Goal: Transaction & Acquisition: Purchase product/service

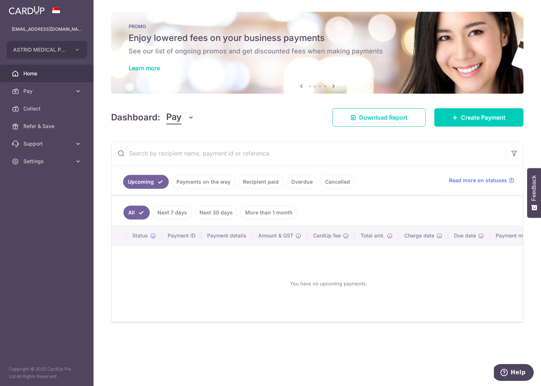
click at [272, 181] on link "Recipient paid" at bounding box center [260, 182] width 45 height 14
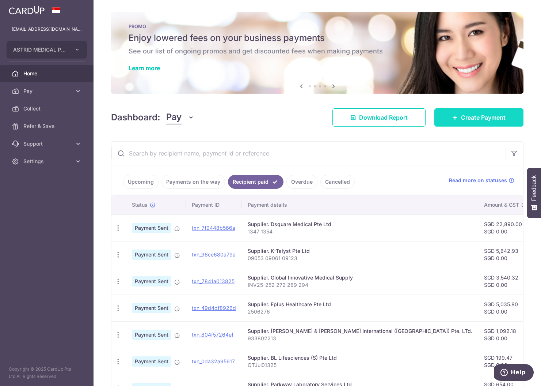
click at [464, 121] on span "Create Payment" at bounding box center [483, 117] width 45 height 9
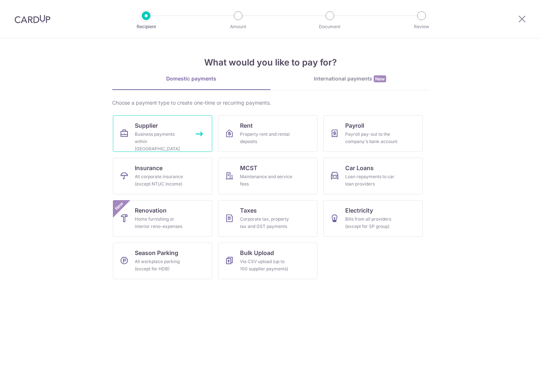
click at [164, 125] on link "Supplier Business payments within Singapore" at bounding box center [162, 133] width 99 height 37
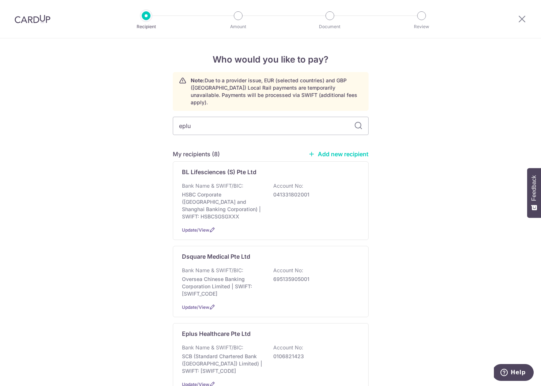
type input "eplus"
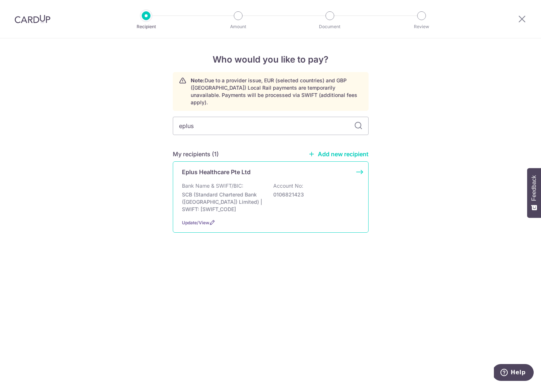
click at [216, 169] on div "Eplus Healthcare Pte Ltd Bank Name & SWIFT/BIC: SCB (Standard Chartered Bank (S…" at bounding box center [271, 196] width 196 height 71
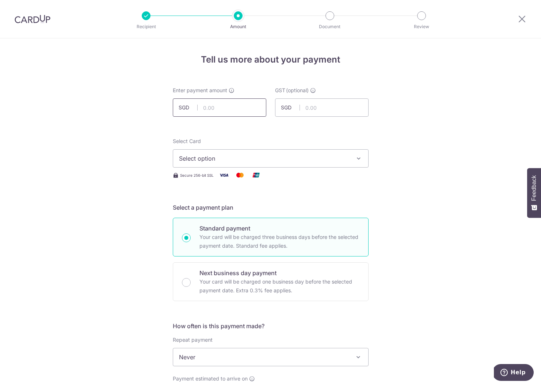
click at [215, 106] on input "text" at bounding box center [220, 107] width 94 height 18
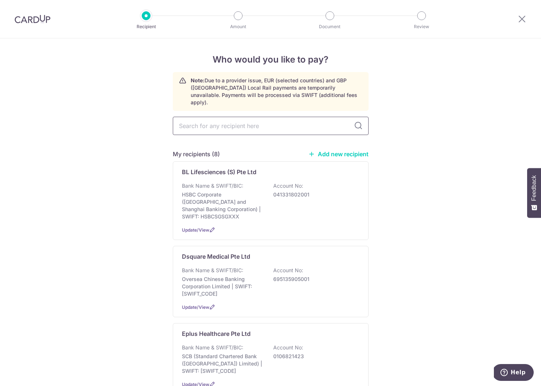
click at [220, 118] on input "text" at bounding box center [271, 126] width 196 height 18
type input "gim"
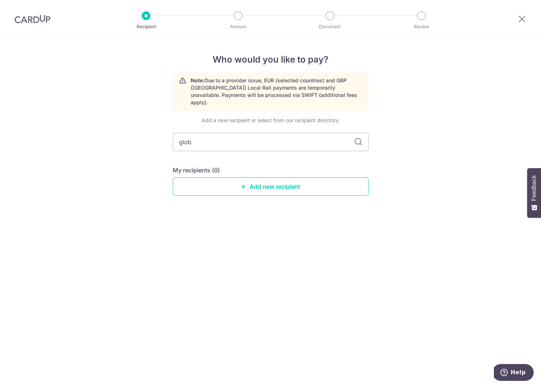
type input "globa"
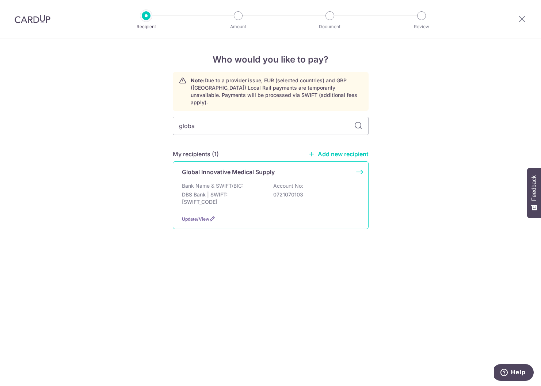
click at [225, 167] on p "Global Innovative Medical Supply" at bounding box center [228, 171] width 93 height 9
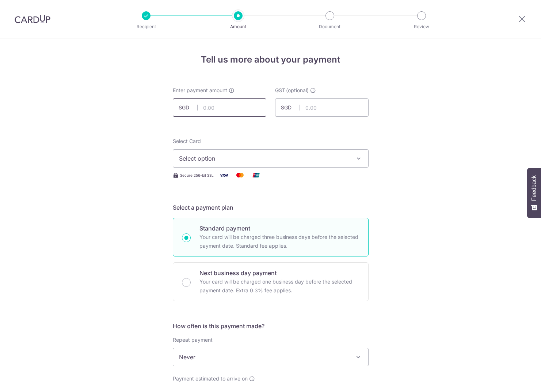
click at [224, 115] on input "text" at bounding box center [220, 107] width 94 height 18
type input "8,327.60"
click at [200, 162] on span "Select option" at bounding box center [264, 158] width 170 height 9
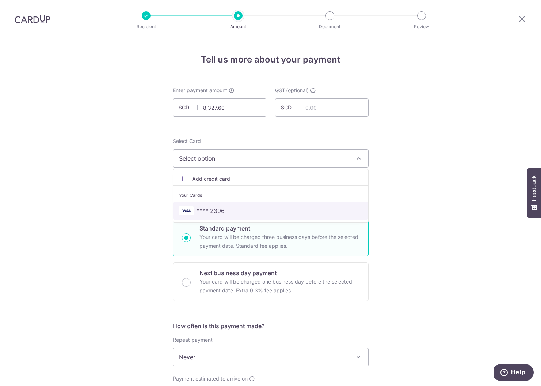
click at [207, 206] on link "**** 2396" at bounding box center [270, 211] width 195 height 18
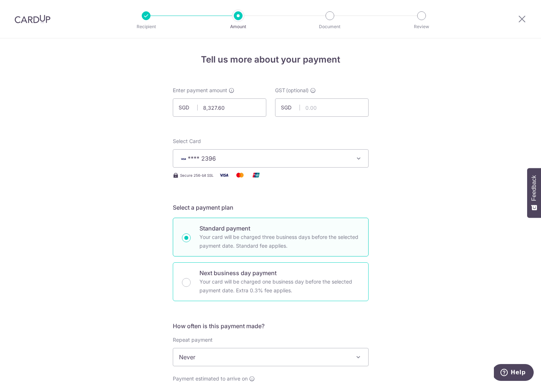
scroll to position [71, 0]
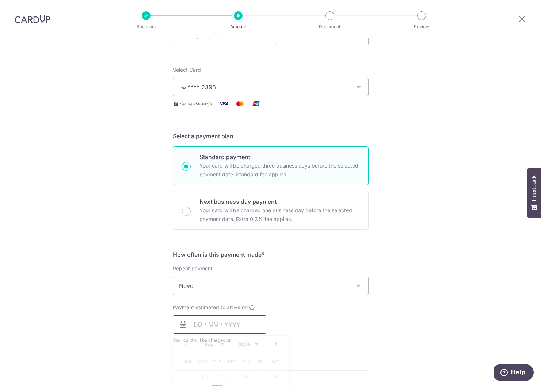
click at [206, 323] on input "text" at bounding box center [220, 324] width 94 height 18
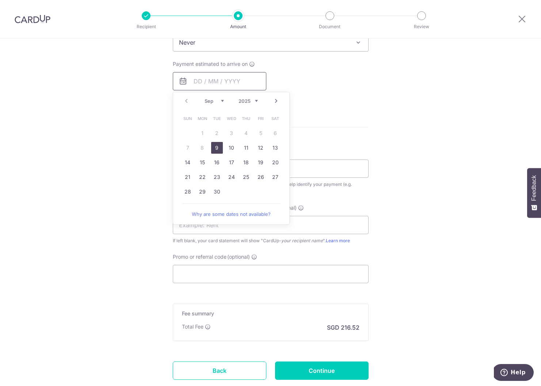
scroll to position [358, 0]
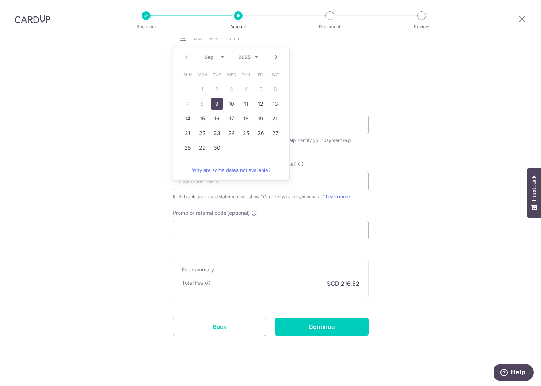
click at [215, 108] on link "9" at bounding box center [217, 104] width 12 height 12
type input "[DATE]"
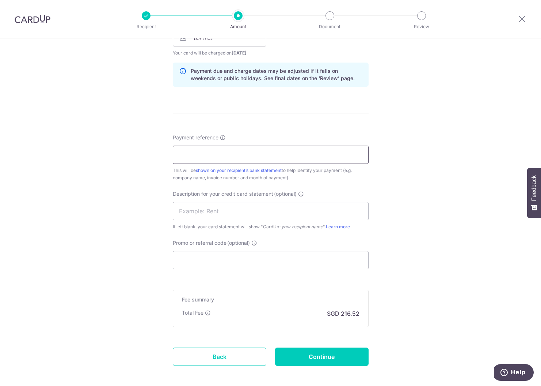
click at [224, 149] on input "Payment reference" at bounding box center [271, 154] width 196 height 18
type input "329 339 350 360 363"
click at [203, 262] on input "Promo or referral code (optional)" at bounding box center [271, 260] width 196 height 18
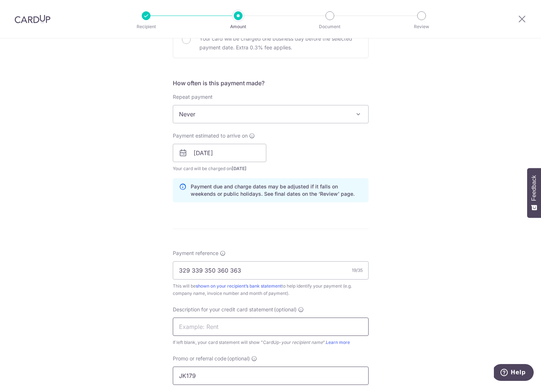
scroll to position [397, 0]
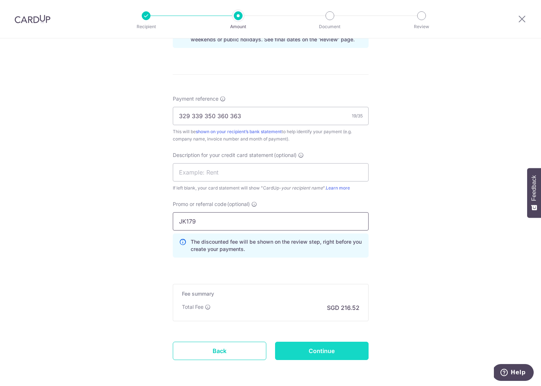
type input "JK179"
click at [337, 351] on input "Continue" at bounding box center [322, 350] width 94 height 18
type input "Create Schedule"
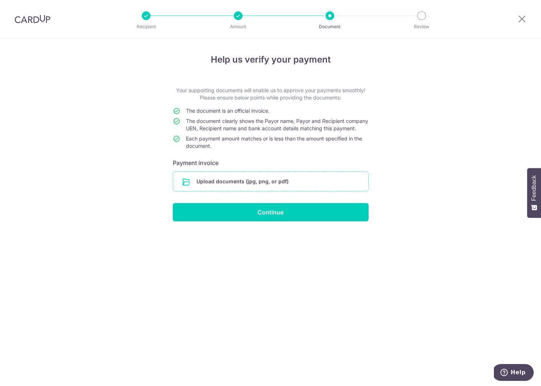
click at [250, 183] on input "file" at bounding box center [270, 181] width 195 height 19
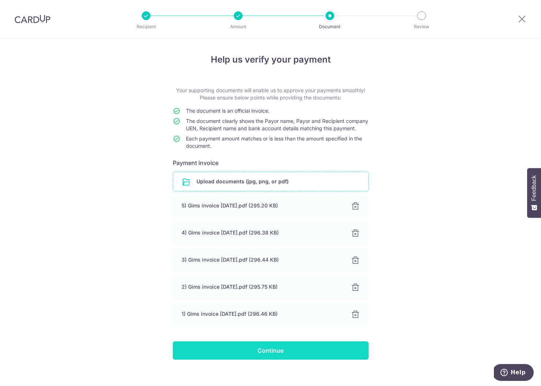
click at [292, 356] on input "Continue" at bounding box center [271, 350] width 196 height 18
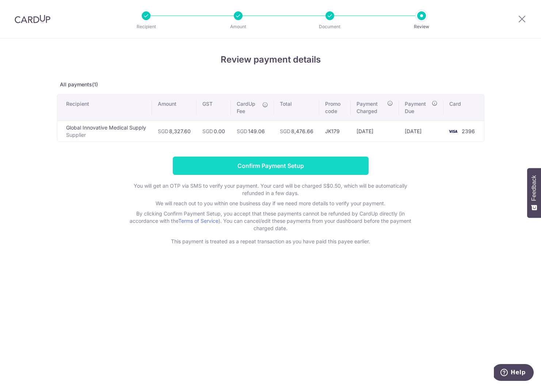
click at [305, 170] on input "Confirm Payment Setup" at bounding box center [271, 165] width 196 height 18
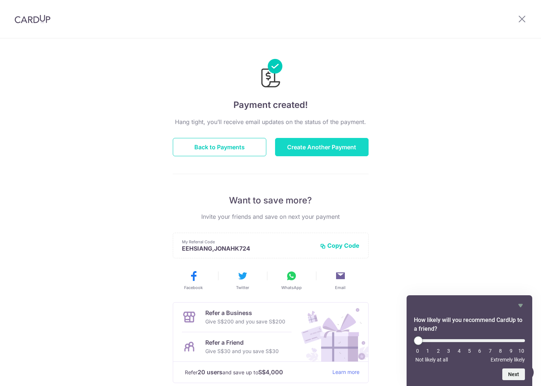
click at [321, 144] on button "Create Another Payment" at bounding box center [322, 147] width 94 height 18
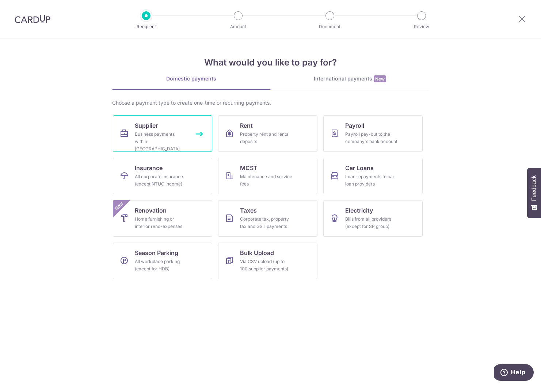
click at [167, 128] on link "Supplier Business payments within Singapore" at bounding box center [162, 133] width 99 height 37
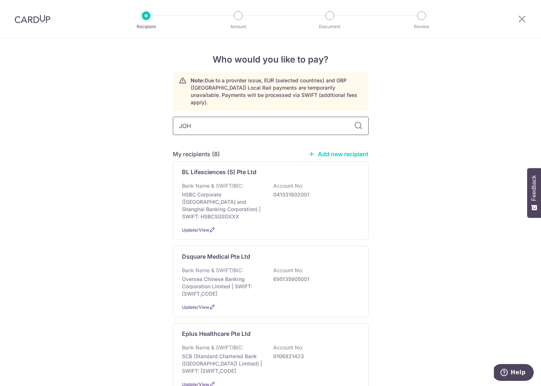
type input "[PERSON_NAME]"
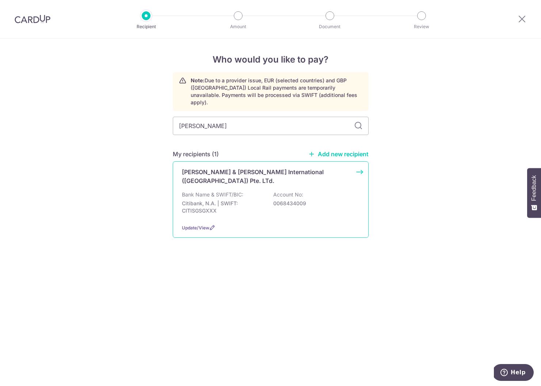
click at [211, 174] on div "Johnson & Johnson International (Singapore) Pte. LTd. Bank Name & SWIFT/BIC: Ci…" at bounding box center [271, 199] width 196 height 76
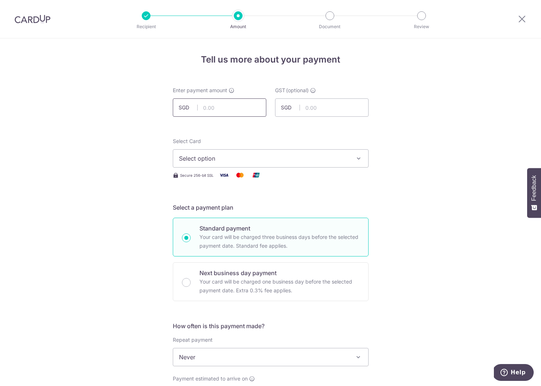
click at [220, 109] on input "text" at bounding box center [220, 107] width 94 height 18
type input "4,036.27"
click at [252, 155] on span "Select option" at bounding box center [264, 158] width 170 height 9
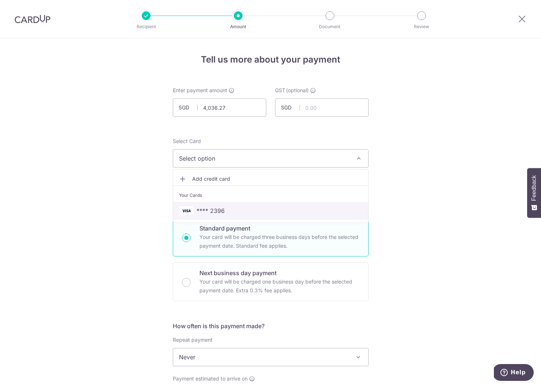
click at [242, 212] on span "**** 2396" at bounding box center [270, 210] width 183 height 9
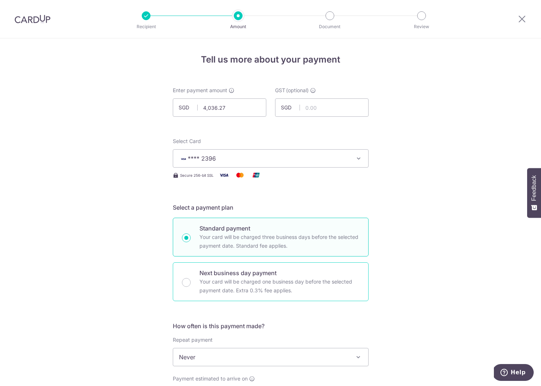
scroll to position [67, 0]
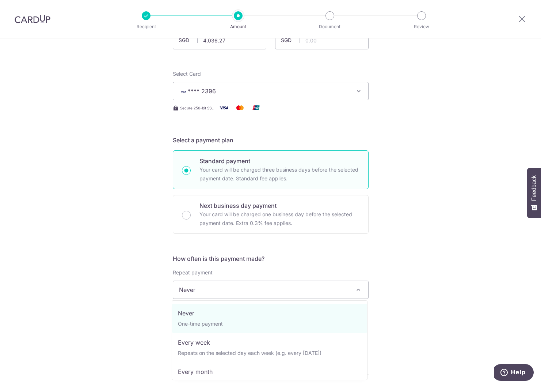
click at [215, 292] on span "Never" at bounding box center [270, 290] width 195 height 18
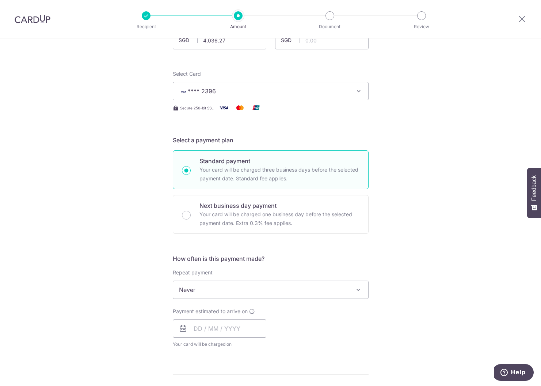
click at [195, 288] on span "Never" at bounding box center [270, 290] width 195 height 18
click at [198, 327] on input "text" at bounding box center [220, 328] width 94 height 18
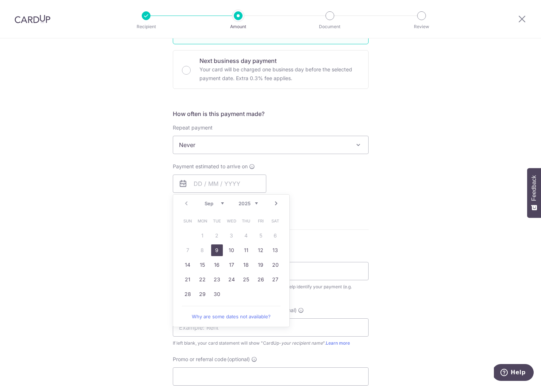
click at [215, 250] on link "9" at bounding box center [217, 250] width 12 height 12
type input "09/09/2025"
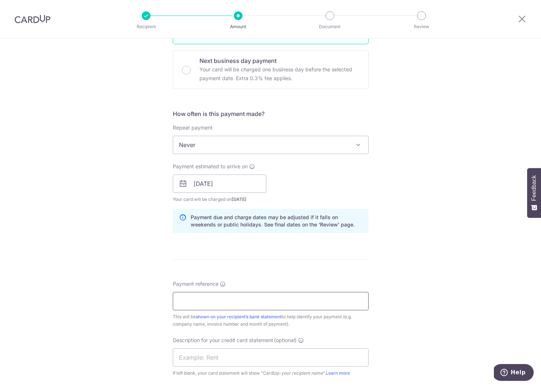
click at [214, 296] on input "Payment reference" at bounding box center [271, 301] width 196 height 18
type input "9"
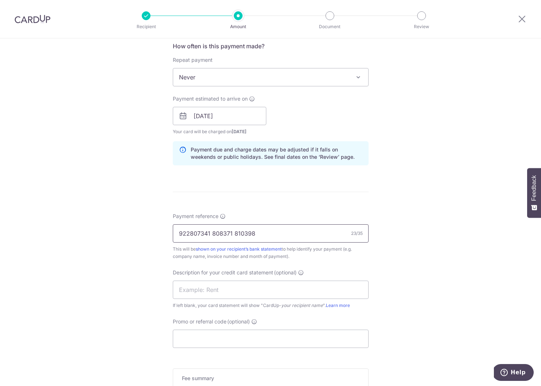
scroll to position [348, 0]
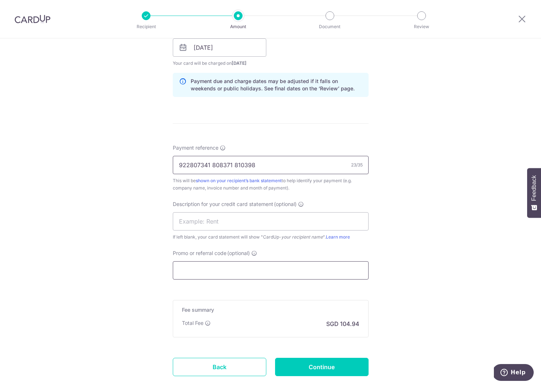
type input "922807341 808371 810398"
click at [206, 269] on input "Promo or referral code (optional)" at bounding box center [271, 270] width 196 height 18
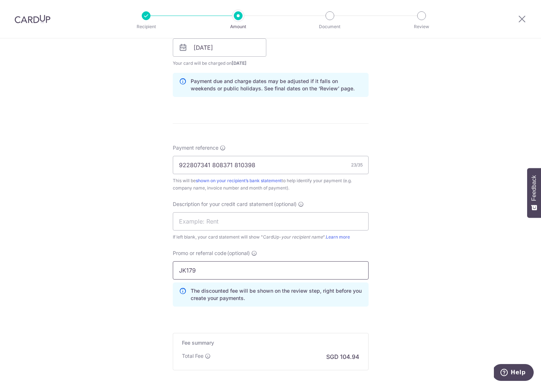
scroll to position [426, 0]
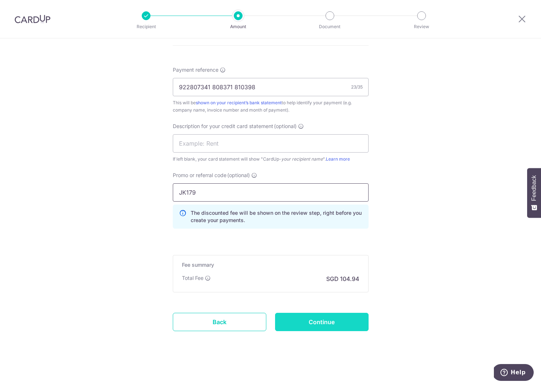
type input "JK179"
click at [300, 318] on input "Continue" at bounding box center [322, 321] width 94 height 18
type input "Create Schedule"
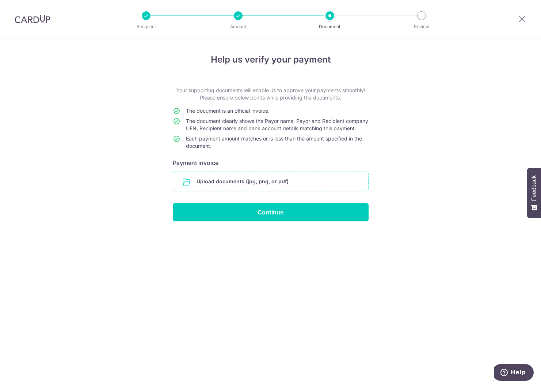
click at [202, 191] on input "file" at bounding box center [270, 181] width 195 height 19
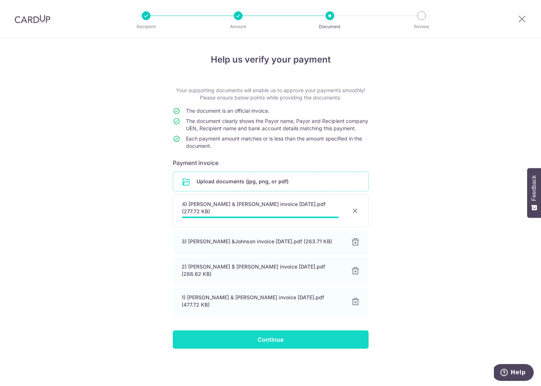
click at [288, 333] on input "Continue" at bounding box center [271, 339] width 196 height 18
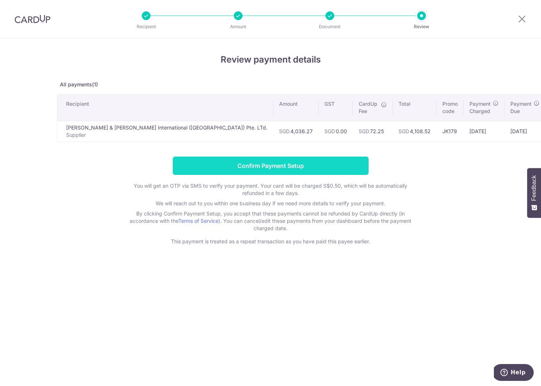
click at [241, 162] on input "Confirm Payment Setup" at bounding box center [271, 165] width 196 height 18
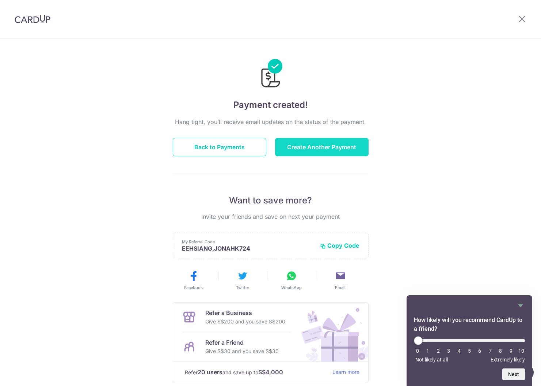
click at [302, 146] on button "Create Another Payment" at bounding box center [322, 147] width 94 height 18
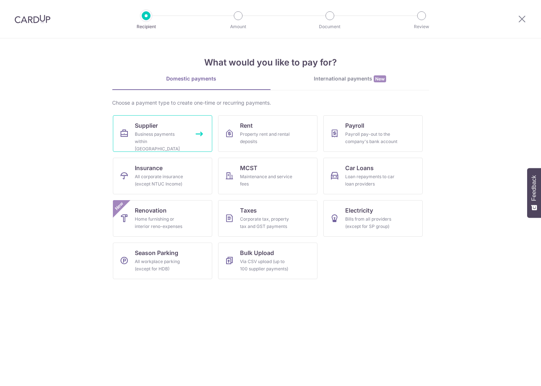
click at [146, 139] on div "Business payments within [GEOGRAPHIC_DATA]" at bounding box center [161, 141] width 53 height 22
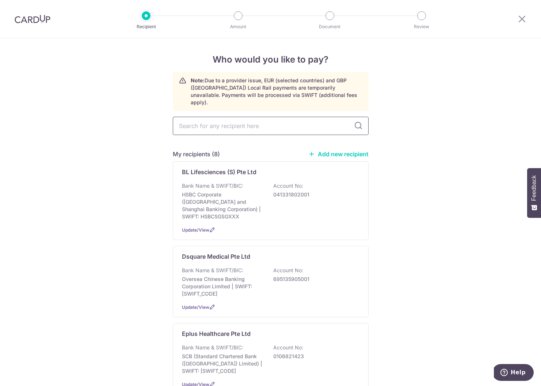
type input "K"
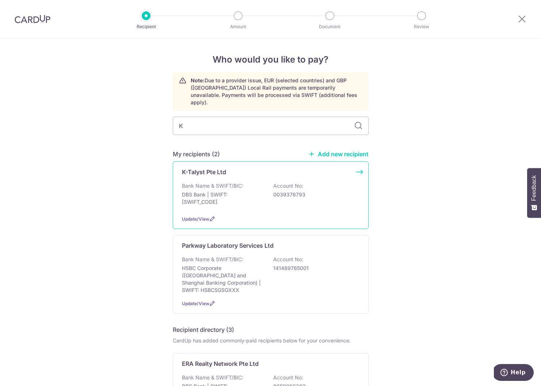
click at [242, 191] on p "DBS Bank | SWIFT: DBSSSGSGXXX" at bounding box center [223, 198] width 82 height 15
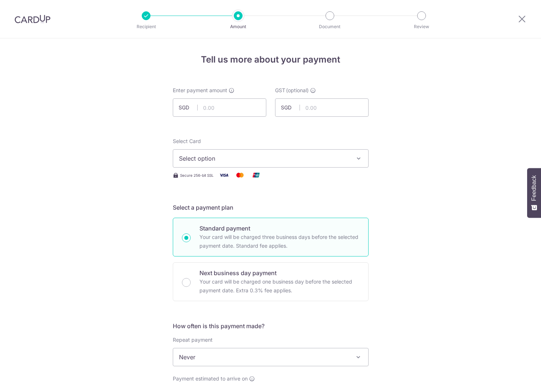
click at [222, 107] on input "text" at bounding box center [220, 107] width 94 height 18
type input "4,894.10"
click at [238, 159] on span "Select option" at bounding box center [264, 158] width 170 height 9
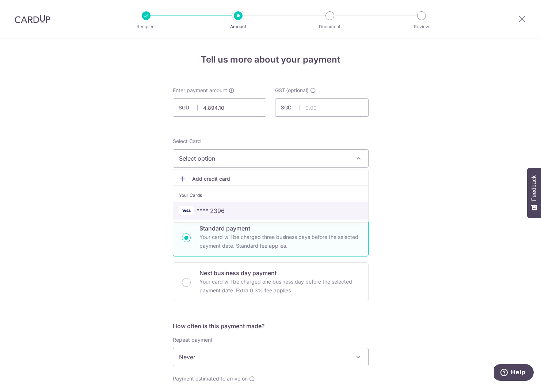
click at [222, 214] on span "**** 2396" at bounding box center [211, 210] width 28 height 9
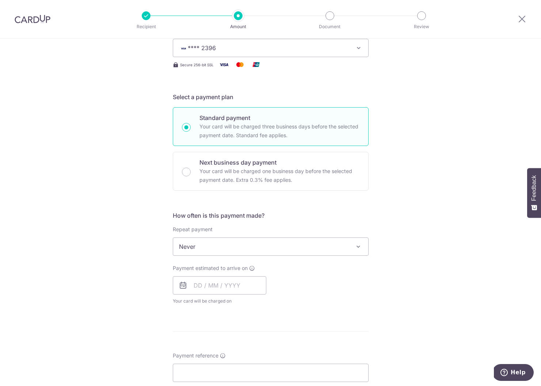
scroll to position [150, 0]
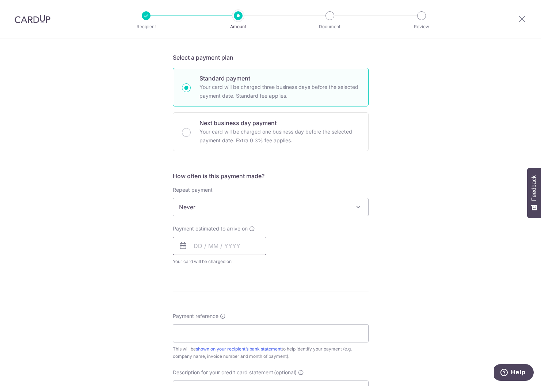
click at [216, 245] on input "text" at bounding box center [220, 245] width 94 height 18
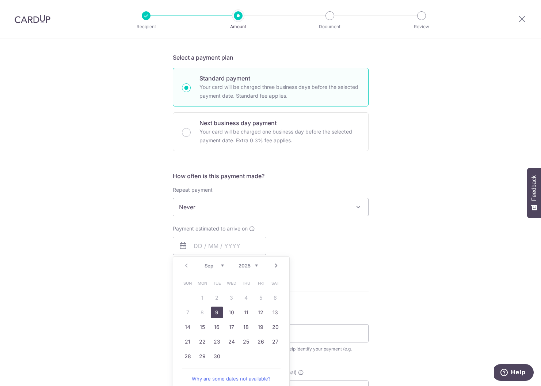
click at [216, 310] on link "9" at bounding box center [217, 312] width 12 height 12
type input "[DATE]"
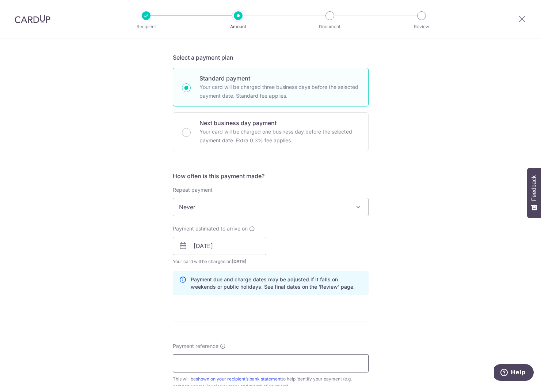
click at [217, 363] on input "Payment reference" at bounding box center [271, 363] width 196 height 18
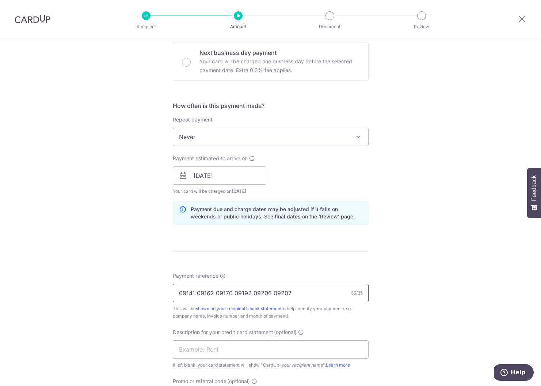
scroll to position [278, 0]
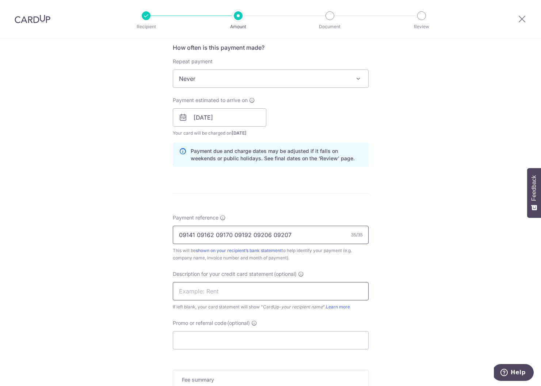
type input "09141 09162 09170 09192 09206 09207"
click at [204, 293] on input "text" at bounding box center [271, 291] width 196 height 18
type input "09212"
click at [192, 342] on input "Promo or referral code (optional)" at bounding box center [271, 340] width 196 height 18
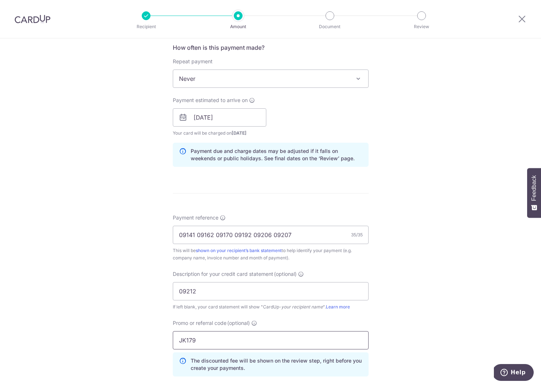
scroll to position [412, 0]
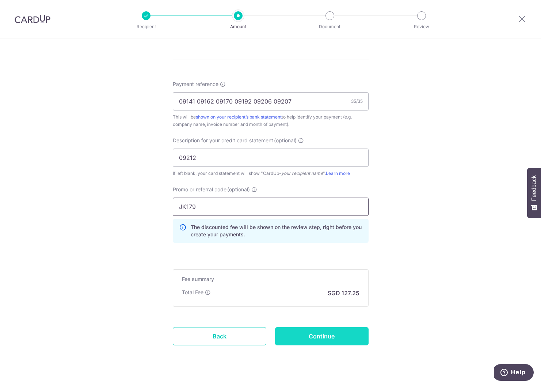
type input "JK179"
click at [314, 337] on input "Continue" at bounding box center [322, 336] width 94 height 18
type input "Create Schedule"
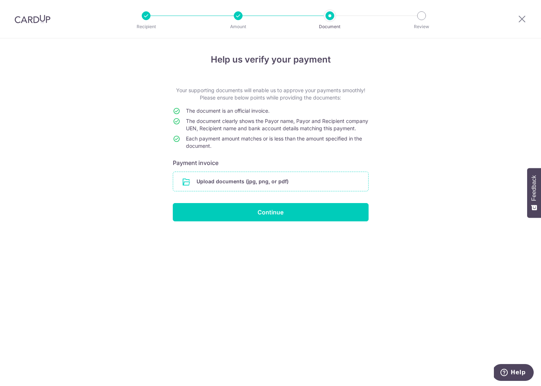
click at [243, 186] on input "file" at bounding box center [270, 181] width 195 height 19
click at [224, 189] on input "file" at bounding box center [270, 181] width 195 height 19
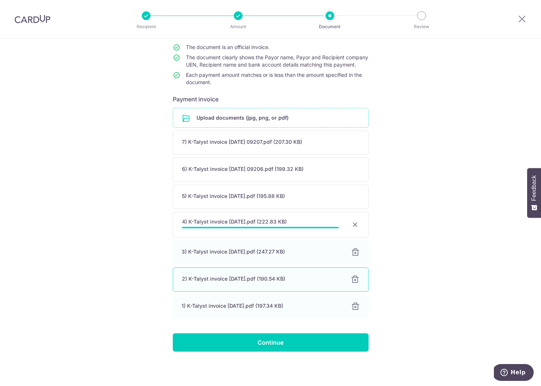
scroll to position [69, 0]
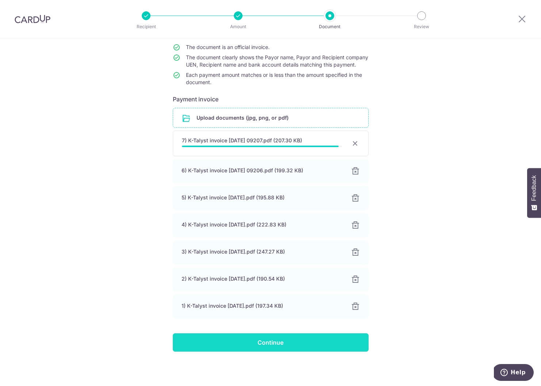
click at [287, 341] on input "Continue" at bounding box center [271, 342] width 196 height 18
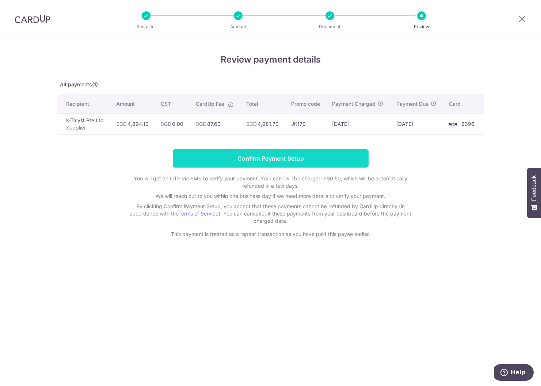
click at [296, 154] on input "Confirm Payment Setup" at bounding box center [271, 158] width 196 height 18
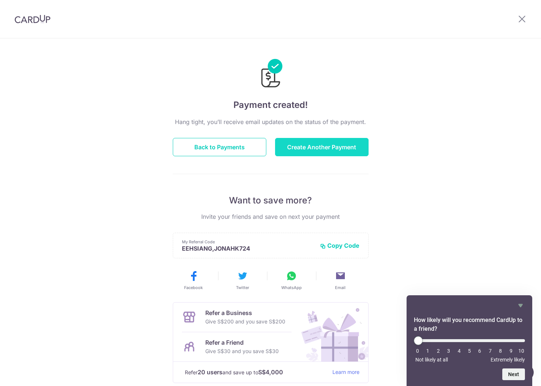
click at [310, 149] on button "Create Another Payment" at bounding box center [322, 147] width 94 height 18
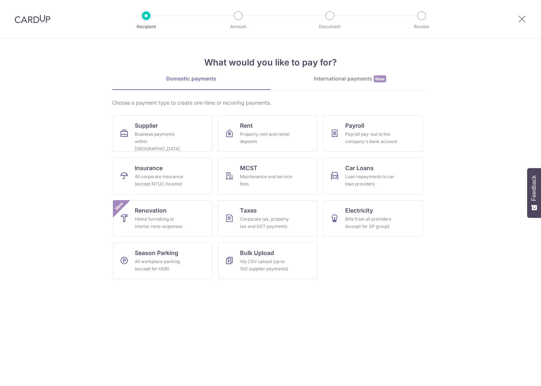
click at [166, 132] on div "Business payments within Singapore" at bounding box center [161, 141] width 53 height 22
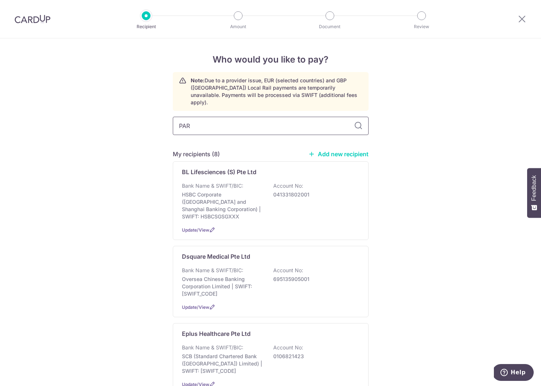
type input "PARK"
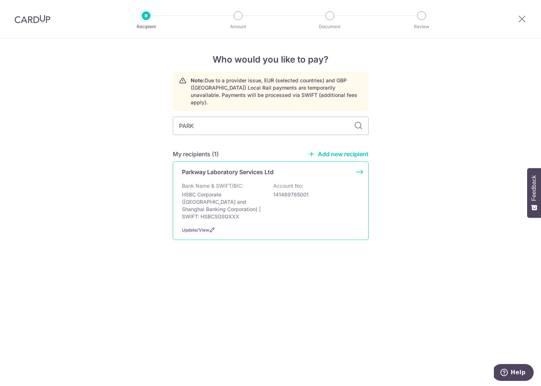
click at [277, 168] on div "Parkway Laboratory Services Ltd" at bounding box center [266, 171] width 169 height 9
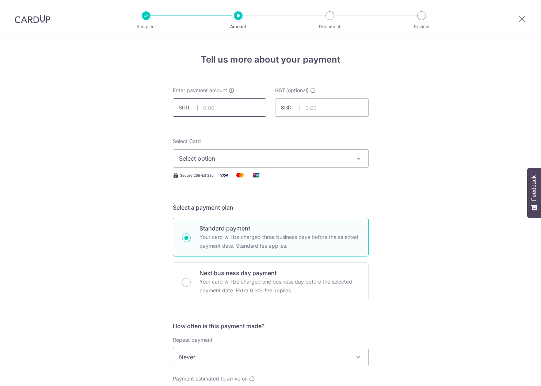
click at [234, 106] on input "text" at bounding box center [220, 107] width 94 height 18
type input "872.00"
click at [227, 151] on button "Select option" at bounding box center [271, 158] width 196 height 18
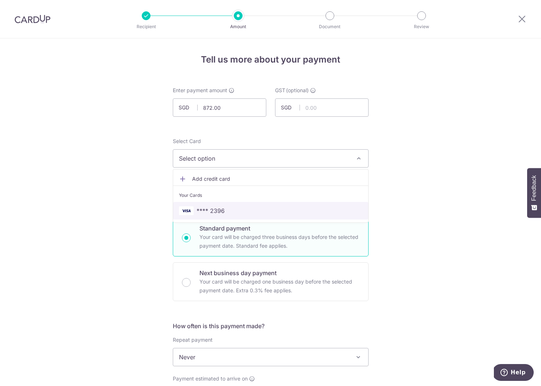
click at [223, 208] on span "**** 2396" at bounding box center [211, 210] width 28 height 9
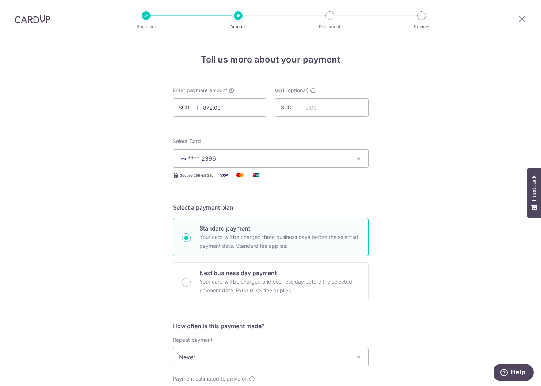
scroll to position [115, 0]
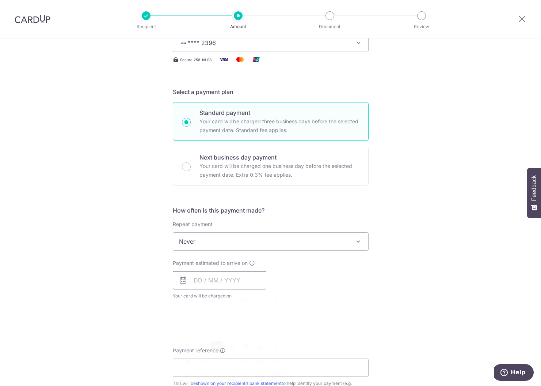
click at [200, 282] on input "text" at bounding box center [220, 280] width 94 height 18
click at [217, 344] on link "9" at bounding box center [217, 347] width 12 height 12
type input "09/09/2025"
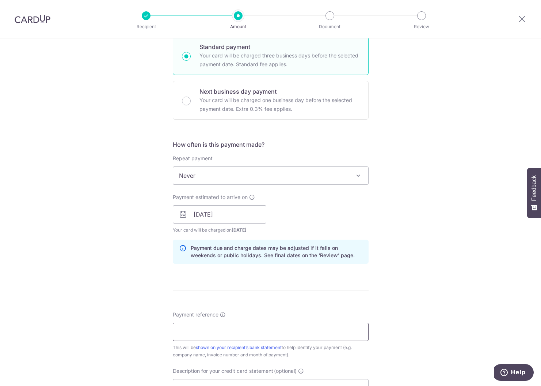
scroll to position [250, 0]
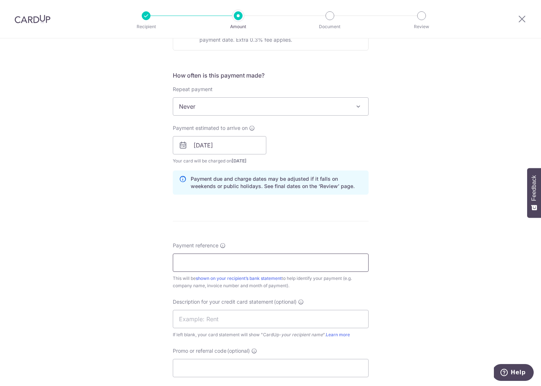
click at [215, 257] on input "Payment reference" at bounding box center [271, 262] width 196 height 18
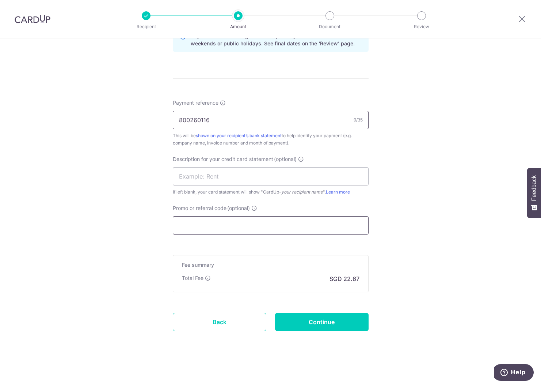
type input "800260116"
click at [261, 218] on input "Promo or referral code (optional)" at bounding box center [271, 225] width 196 height 18
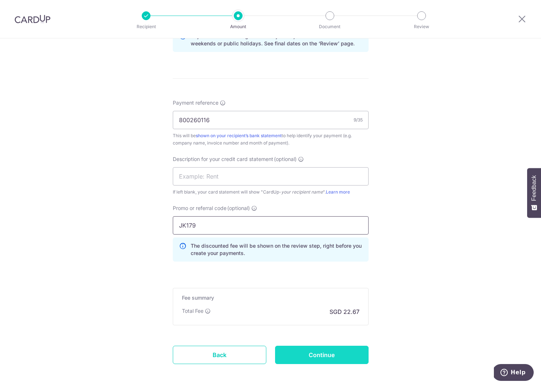
type input "JK179"
click at [317, 353] on input "Continue" at bounding box center [322, 354] width 94 height 18
type input "Create Schedule"
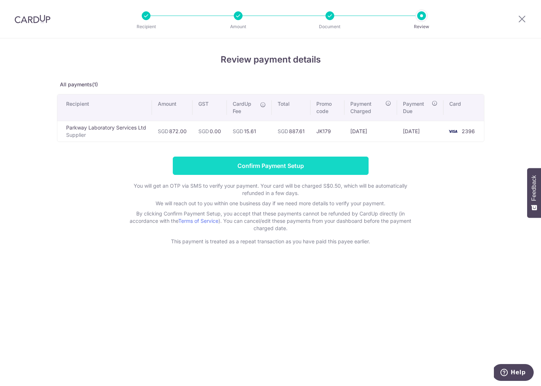
click at [280, 166] on input "Confirm Payment Setup" at bounding box center [271, 165] width 196 height 18
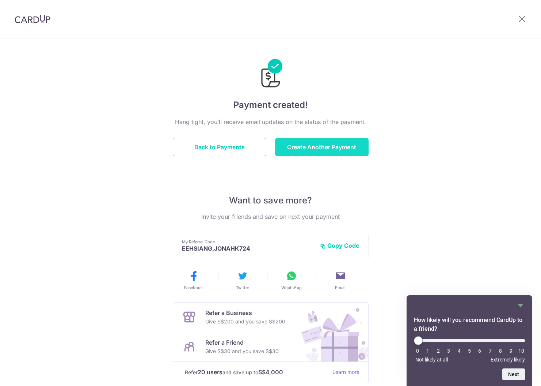
click at [306, 154] on button "Create Another Payment" at bounding box center [322, 147] width 94 height 18
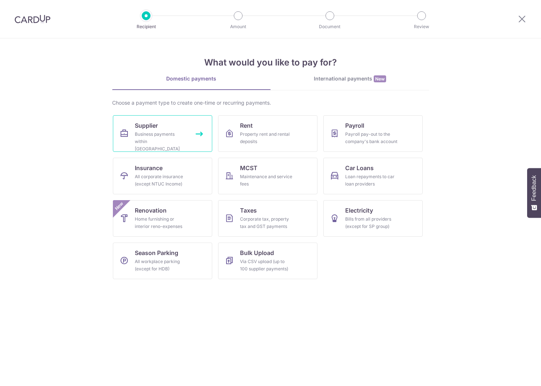
click at [157, 128] on span "Supplier" at bounding box center [146, 125] width 23 height 9
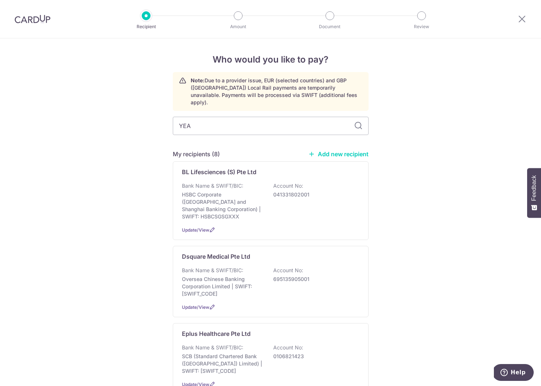
type input "YEAP"
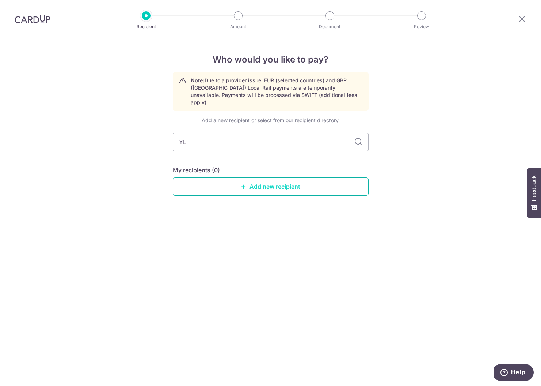
type input "Y"
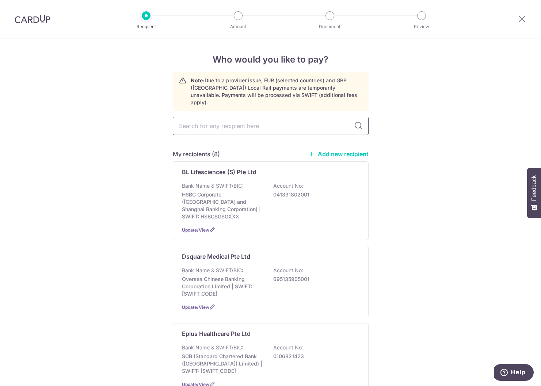
type input "Y"
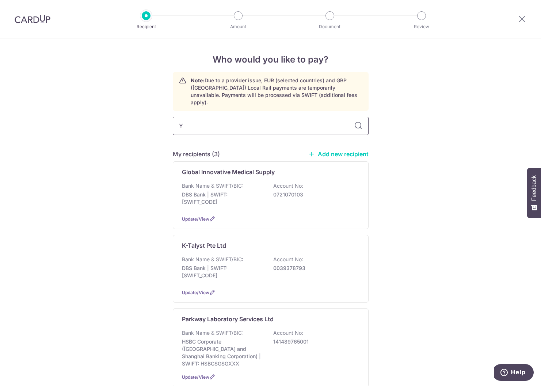
type input "YE"
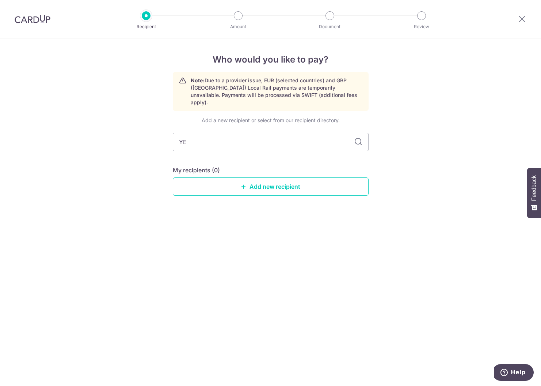
type input "Y"
type input "EPLUS"
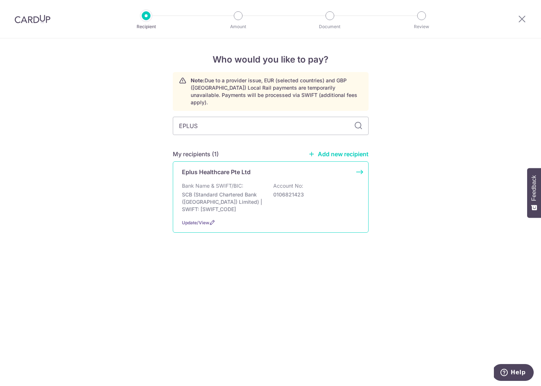
click at [222, 182] on p "Bank Name & SWIFT/BIC:" at bounding box center [212, 185] width 61 height 7
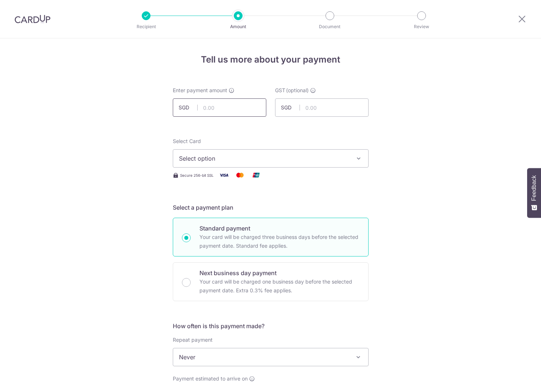
click at [216, 109] on input "text" at bounding box center [220, 107] width 94 height 18
type input "22,497.00"
click at [254, 154] on span "Select option" at bounding box center [264, 158] width 170 height 9
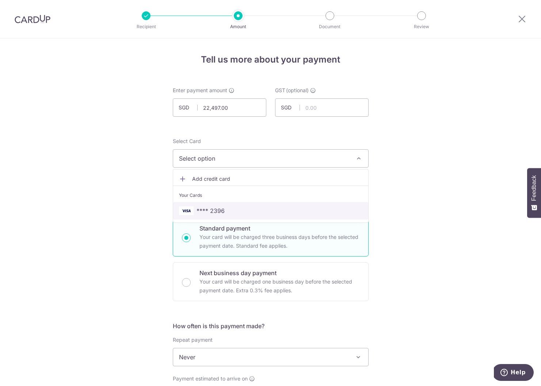
click at [228, 211] on span "**** 2396" at bounding box center [270, 210] width 183 height 9
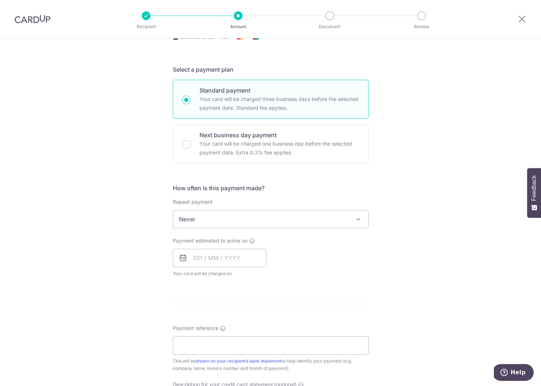
scroll to position [223, 0]
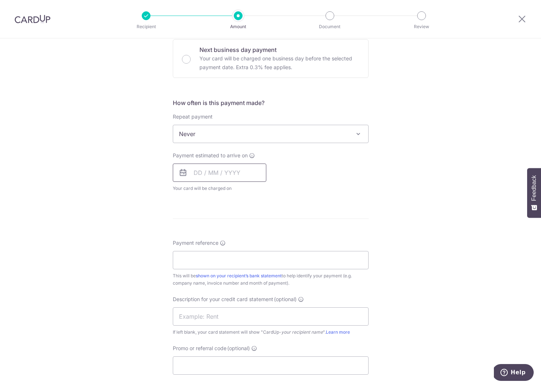
click at [215, 169] on input "text" at bounding box center [220, 172] width 94 height 18
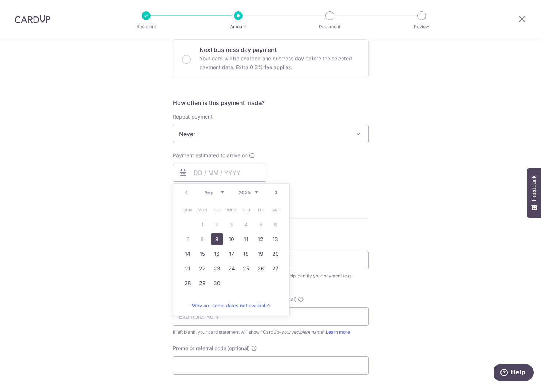
click at [213, 238] on link "9" at bounding box center [217, 239] width 12 height 12
type input "09/09/2025"
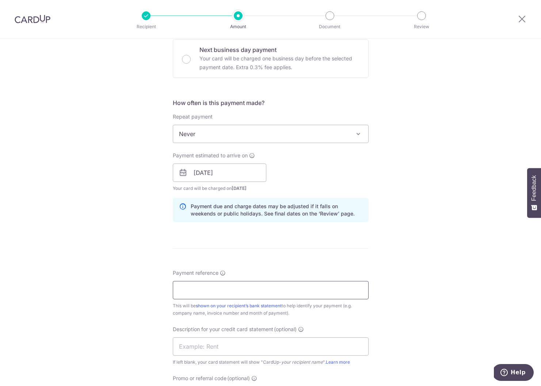
drag, startPoint x: 208, startPoint y: 292, endPoint x: 216, endPoint y: 287, distance: 10.0
click at [208, 292] on input "Payment reference" at bounding box center [271, 290] width 196 height 18
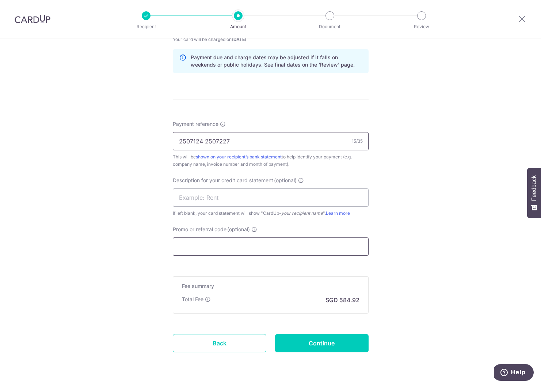
type input "2507124 2507227"
click at [223, 245] on input "Promo or referral code (optional)" at bounding box center [271, 246] width 196 height 18
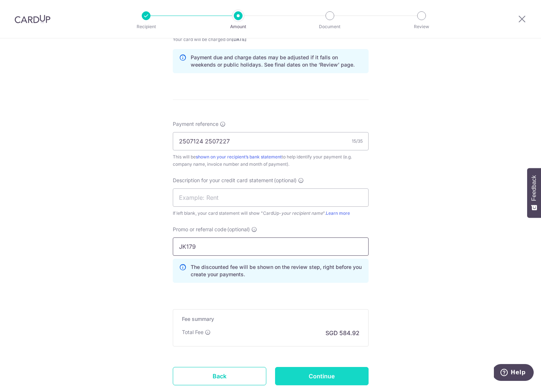
type input "JK179"
click at [307, 370] on input "Continue" at bounding box center [322, 376] width 94 height 18
type input "Create Schedule"
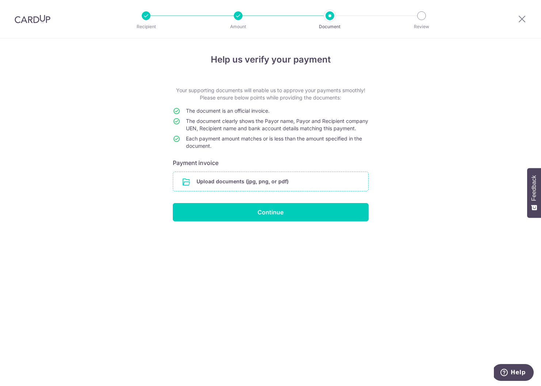
click at [226, 191] on input "file" at bounding box center [270, 181] width 195 height 19
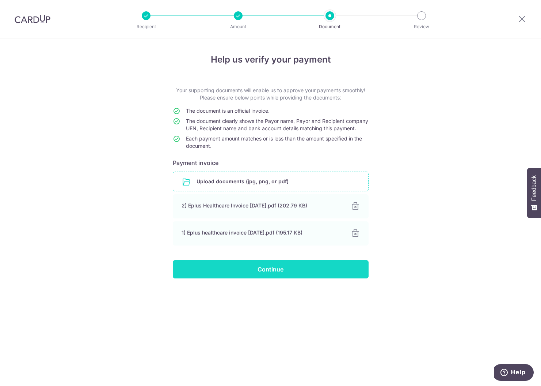
click at [330, 277] on input "Continue" at bounding box center [271, 269] width 196 height 18
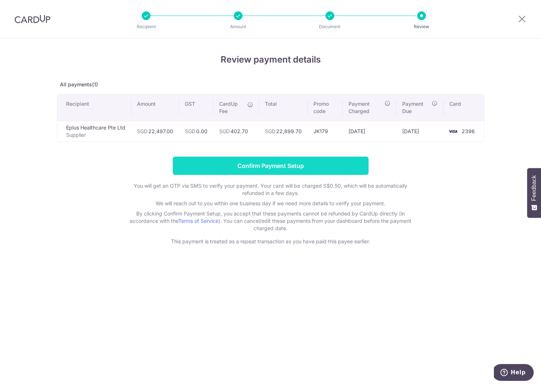
click at [307, 170] on input "Confirm Payment Setup" at bounding box center [271, 165] width 196 height 18
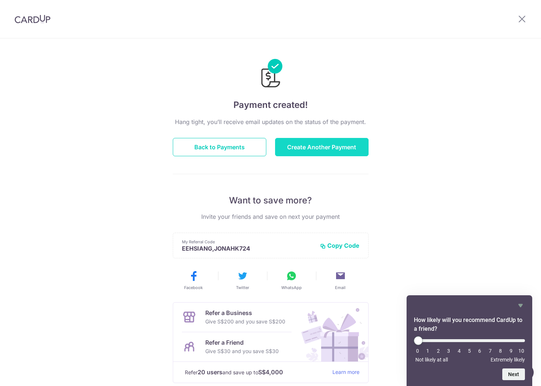
click at [329, 148] on button "Create Another Payment" at bounding box center [322, 147] width 94 height 18
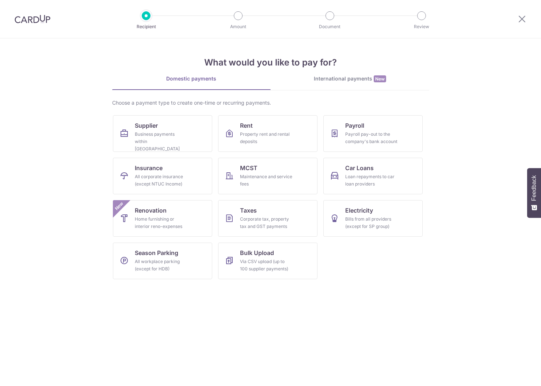
click at [141, 138] on div "Business payments within [GEOGRAPHIC_DATA]" at bounding box center [161, 141] width 53 height 22
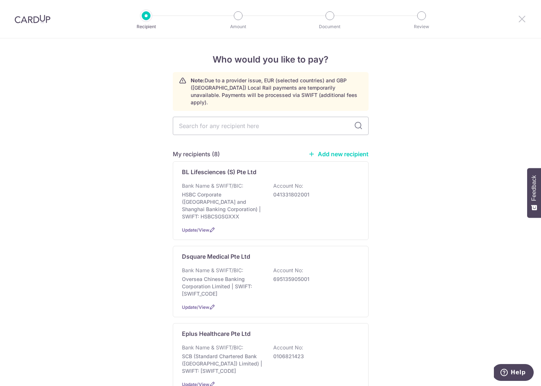
click at [522, 17] on icon at bounding box center [522, 18] width 9 height 9
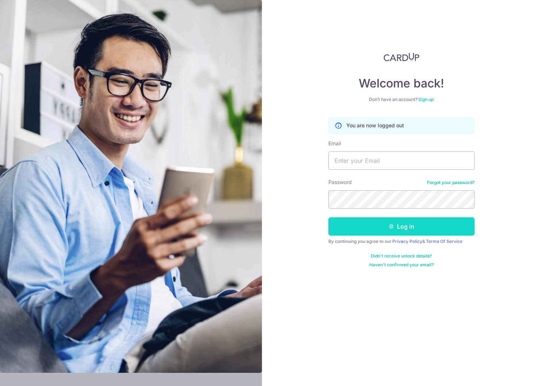
click at [374, 227] on button "Log in" at bounding box center [402, 226] width 146 height 18
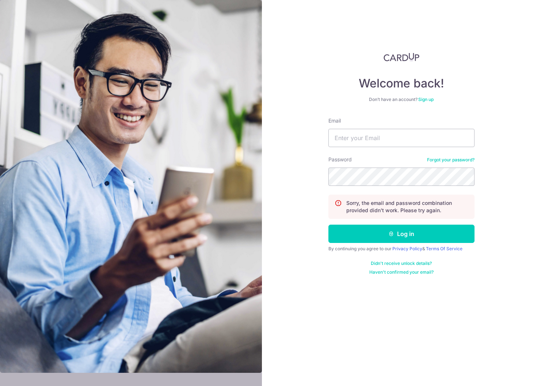
click at [354, 140] on input "Email" at bounding box center [402, 138] width 146 height 18
type input "[EMAIL_ADDRESS][DOMAIN_NAME]"
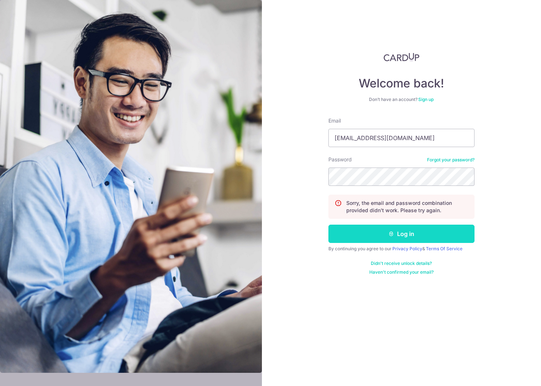
click at [409, 234] on button "Log in" at bounding box center [402, 233] width 146 height 18
